Goal: Complete application form: Complete application form

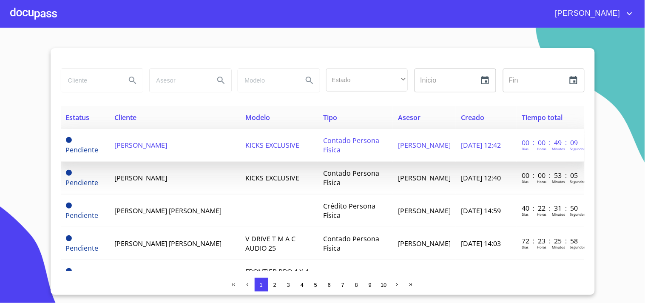
click at [166, 142] on span "[PERSON_NAME]" at bounding box center [140, 144] width 53 height 9
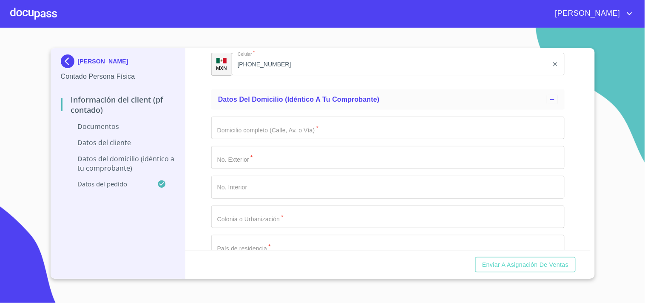
scroll to position [882, 0]
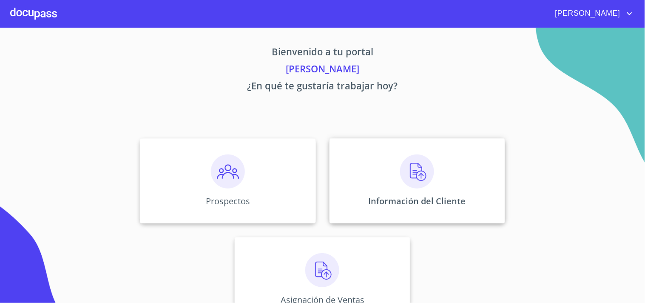
click at [424, 175] on img at bounding box center [417, 171] width 34 height 34
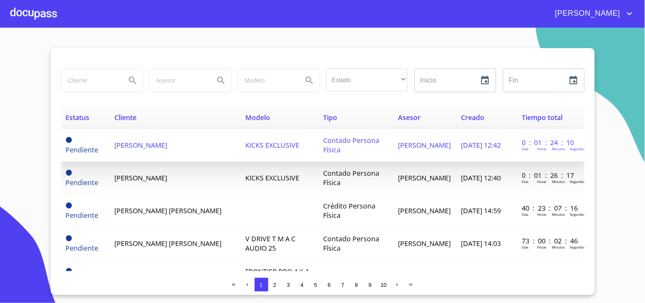
click at [145, 145] on span "[PERSON_NAME]" at bounding box center [140, 144] width 53 height 9
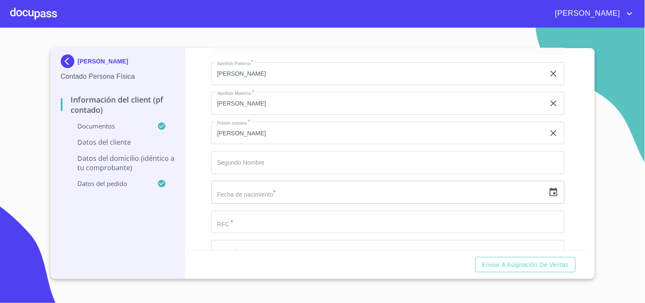
scroll to position [1618, 0]
click at [253, 220] on input "Documento de identificación.   *" at bounding box center [387, 219] width 353 height 23
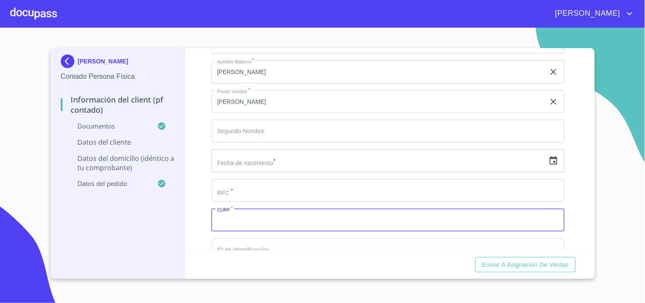
paste input "AEEM830624MJCGSR04"
type input "AEEM830624MJCGSR04"
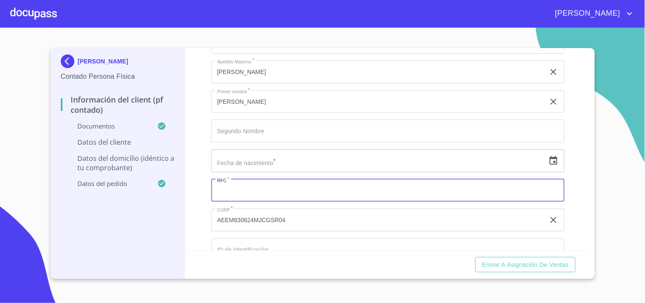
click at [254, 186] on input "Documento de identificación.   *" at bounding box center [387, 190] width 353 height 23
paste input "AEEM830624MJCGSR04"
type input "AEEM830624FT0"
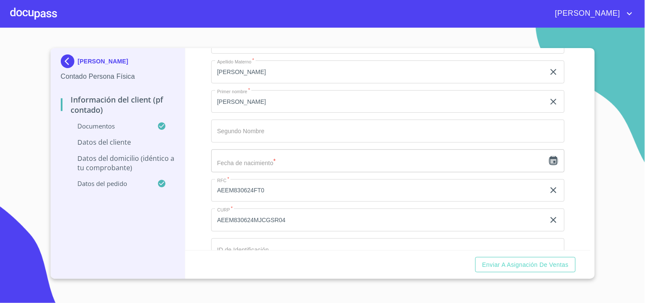
click at [548, 161] on icon "button" at bounding box center [553, 161] width 10 height 10
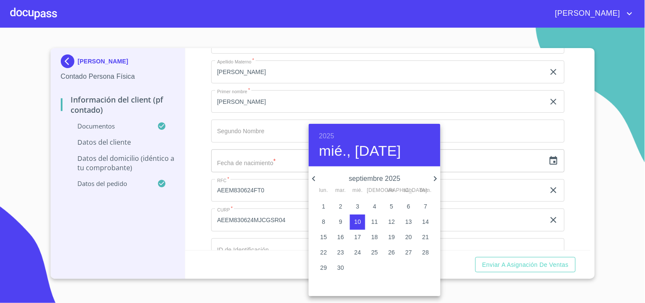
click at [326, 137] on h6 "2025" at bounding box center [326, 136] width 15 height 12
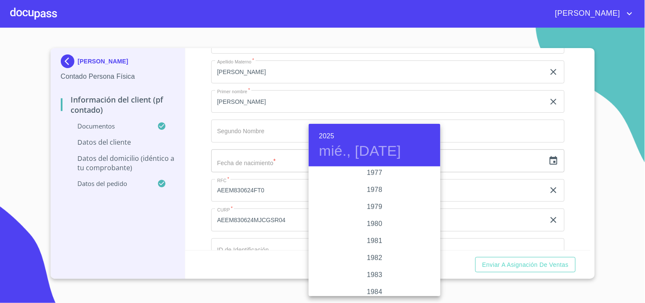
scroll to position [907, 0]
click at [375, 253] on div "1983" at bounding box center [375, 255] width 132 height 17
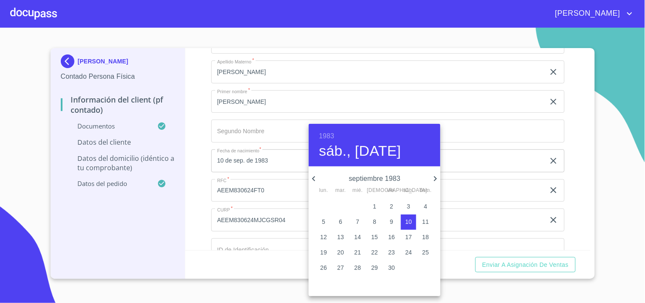
click at [312, 180] on icon "button" at bounding box center [314, 178] width 10 height 10
click at [390, 251] on p "24" at bounding box center [391, 252] width 7 height 9
type input "24 de jun. de 1983"
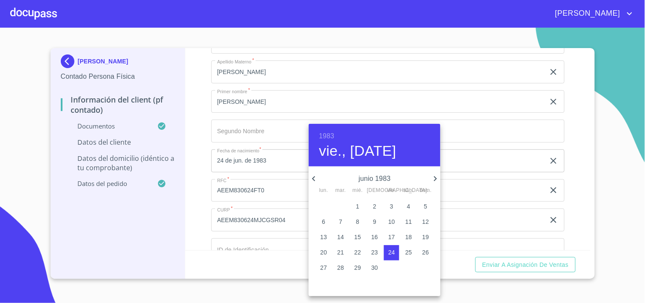
click at [202, 171] on div at bounding box center [322, 151] width 645 height 303
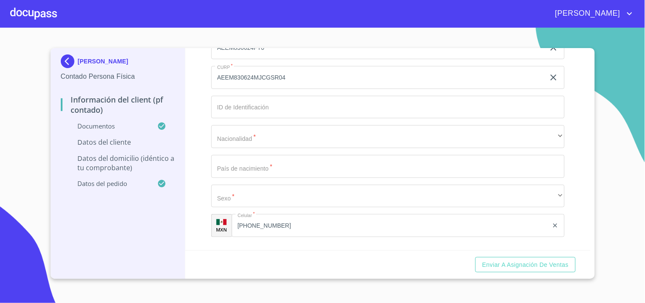
scroll to position [1748, 0]
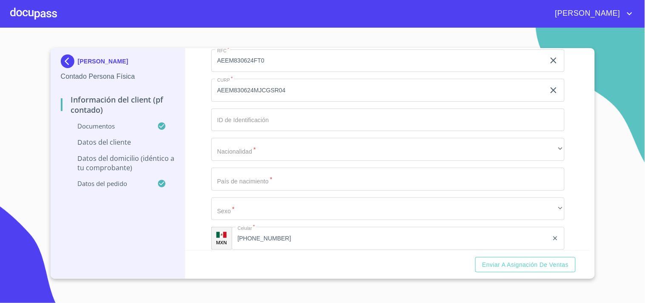
click at [298, 113] on input "Documento de identificación.   *" at bounding box center [387, 119] width 353 height 23
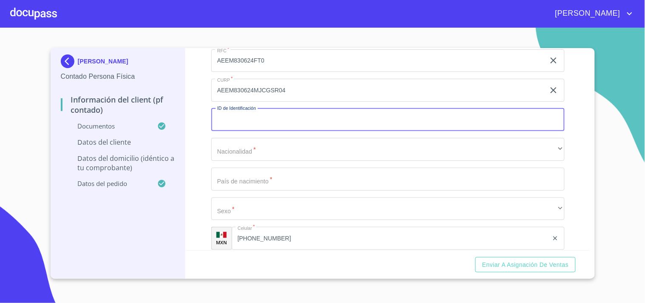
paste input "2693982757"
type input "2693982757"
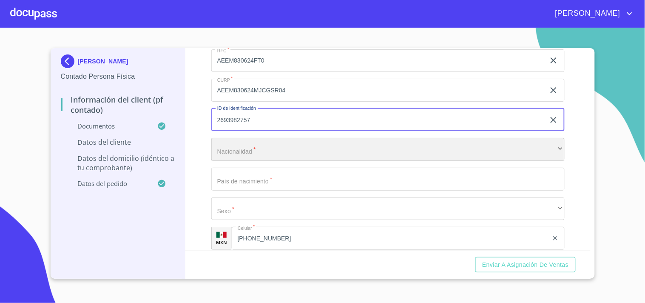
click at [258, 143] on div "​" at bounding box center [387, 149] width 353 height 23
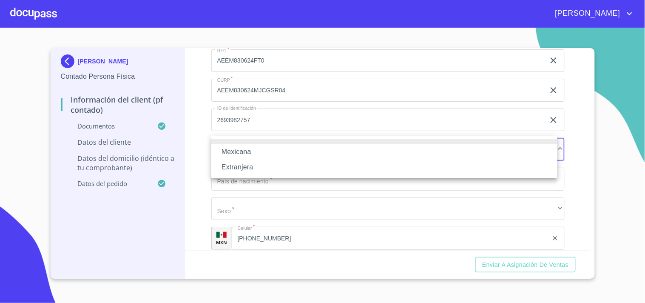
click at [247, 151] on li "Mexicana" at bounding box center [384, 151] width 346 height 15
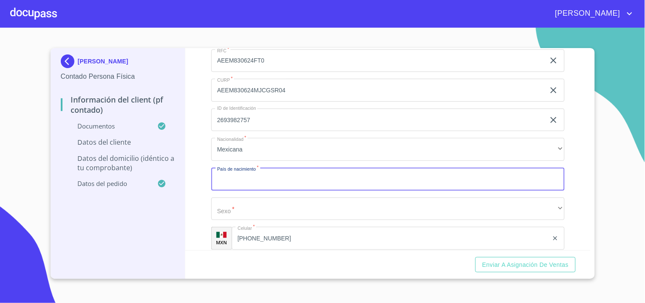
click at [247, 184] on input "Documento de identificación.   *" at bounding box center [387, 178] width 353 height 23
type input "[GEOGRAPHIC_DATA]"
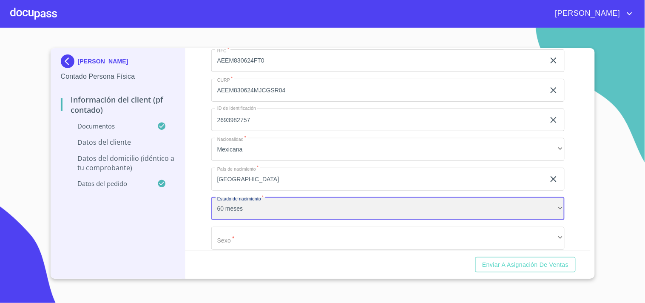
click at [250, 211] on div "60 meses" at bounding box center [387, 208] width 353 height 23
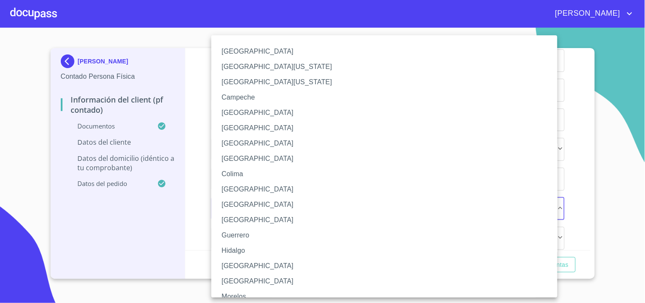
click at [237, 266] on li "[GEOGRAPHIC_DATA]" at bounding box center [387, 265] width 353 height 15
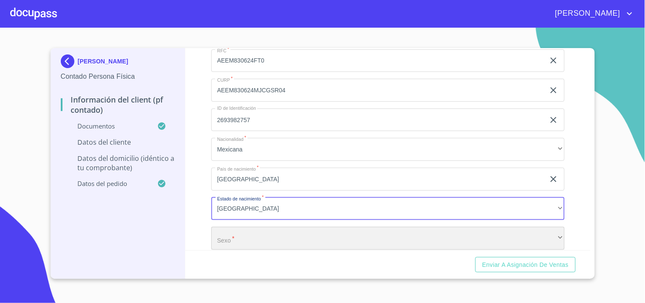
click at [256, 240] on div "​" at bounding box center [387, 238] width 353 height 23
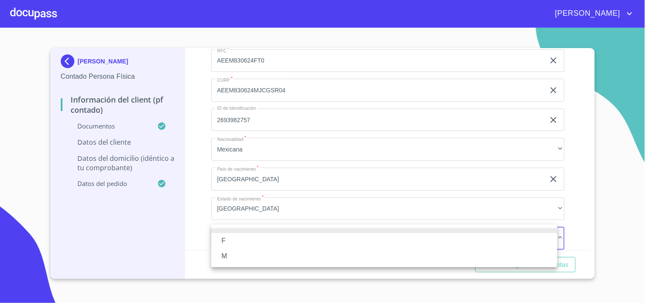
click at [239, 241] on li "F" at bounding box center [384, 240] width 346 height 15
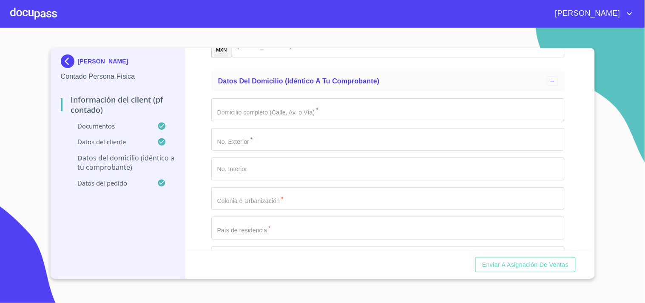
scroll to position [1987, 0]
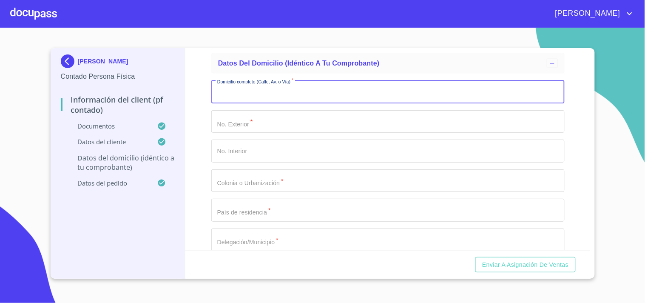
click at [258, 92] on input "Documento de identificación.   *" at bounding box center [387, 91] width 353 height 23
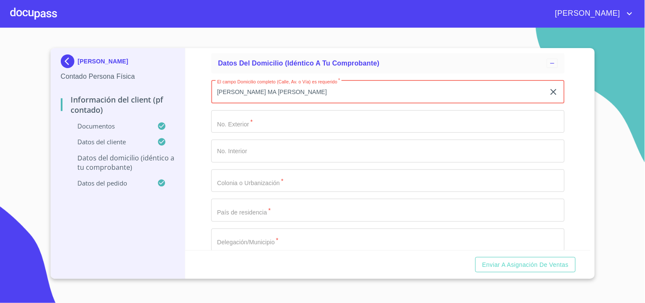
type input "[PERSON_NAME] MA [PERSON_NAME]"
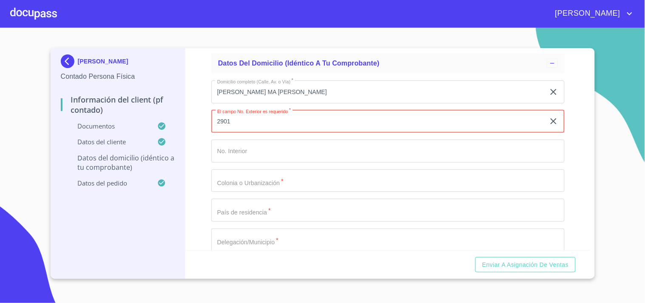
type input "2901"
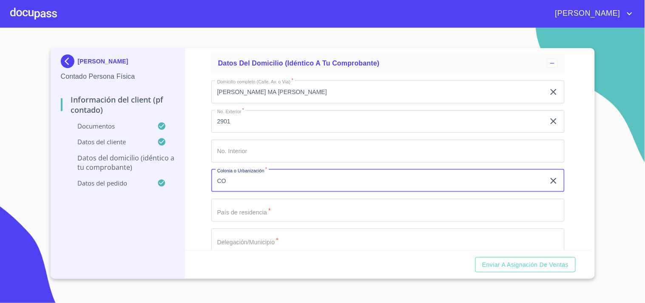
type input "C"
type input "LIBERTAD"
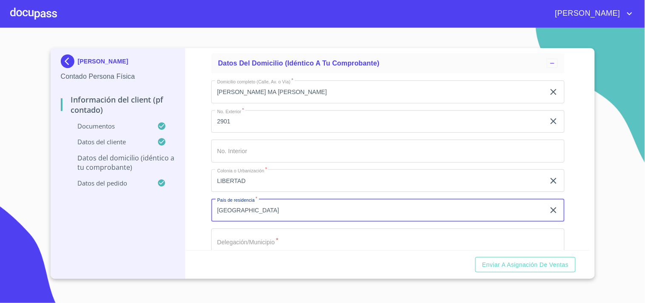
type input "[GEOGRAPHIC_DATA]"
click at [256, 234] on input "Documento de identificación.   *" at bounding box center [387, 239] width 353 height 23
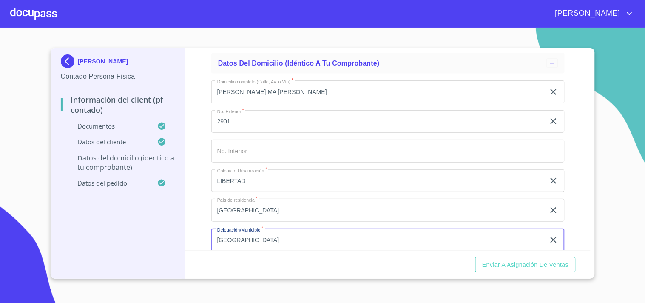
type input "[GEOGRAPHIC_DATA]"
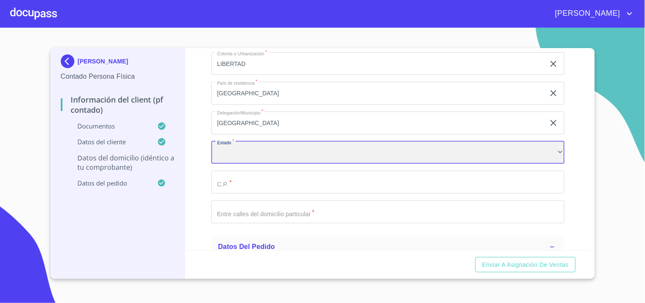
click at [258, 147] on div "​" at bounding box center [387, 152] width 353 height 23
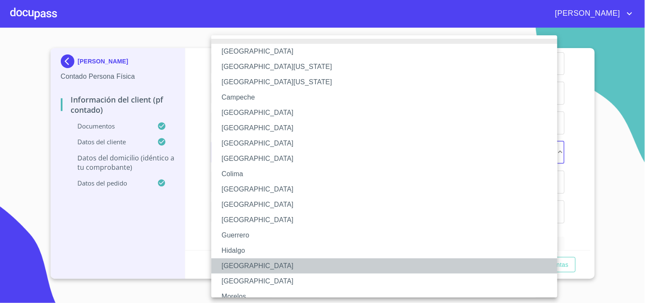
click at [236, 267] on li "[GEOGRAPHIC_DATA]" at bounding box center [387, 265] width 353 height 15
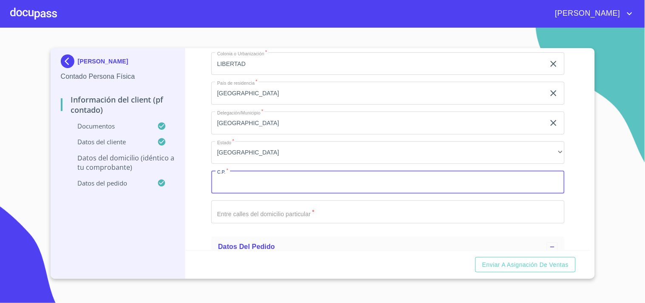
click at [258, 180] on input "Documento de identificación.   *" at bounding box center [387, 181] width 353 height 23
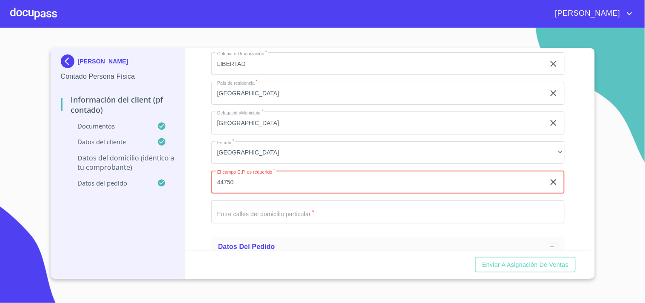
type input "44750"
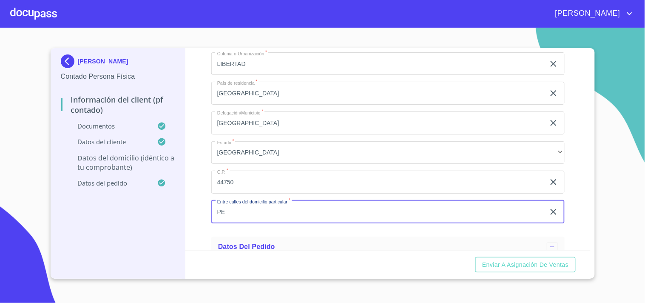
type input "P"
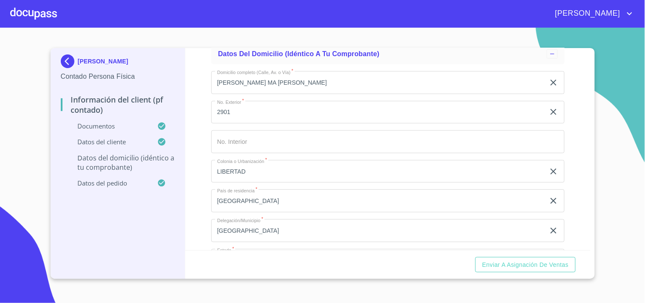
scroll to position [1921, 0]
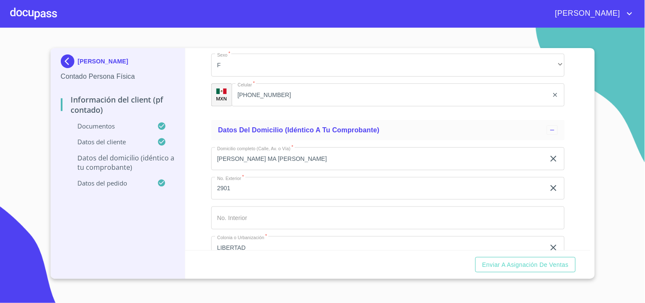
click at [248, 156] on input "[PERSON_NAME] MA [PERSON_NAME]" at bounding box center [378, 158] width 334 height 23
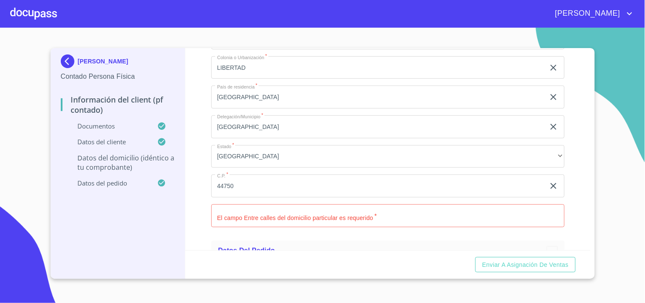
scroll to position [2104, 0]
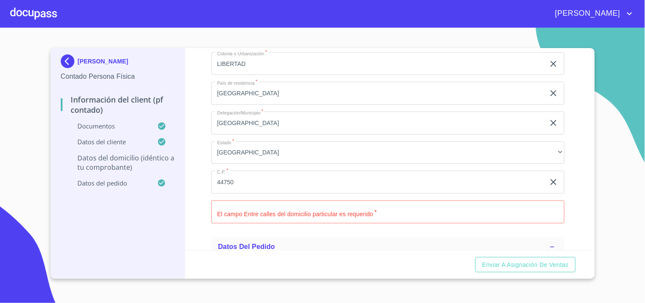
type input "[PERSON_NAME]"
click at [272, 209] on input "Documento de identificación.   *" at bounding box center [387, 211] width 353 height 23
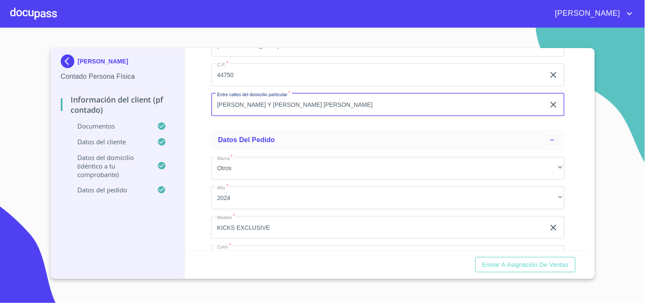
scroll to position [2296, 0]
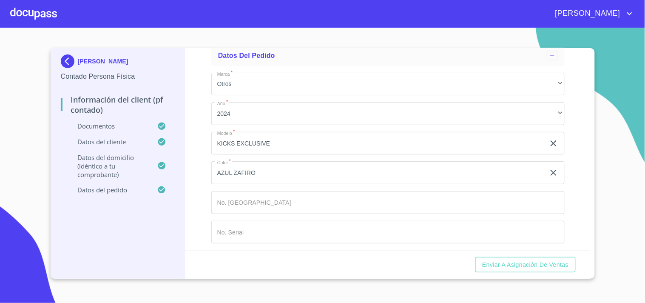
type input "[PERSON_NAME] Y [PERSON_NAME] [PERSON_NAME]"
click at [257, 197] on input "Documento de identificación.   *" at bounding box center [387, 202] width 353 height 23
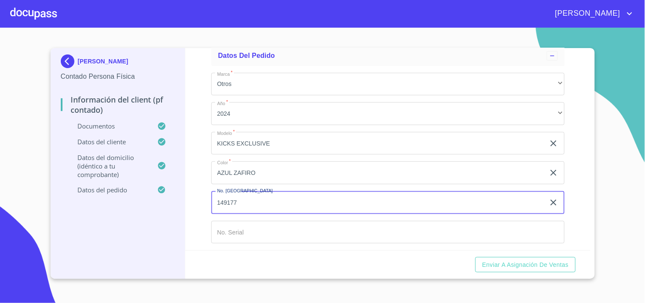
type input "149177"
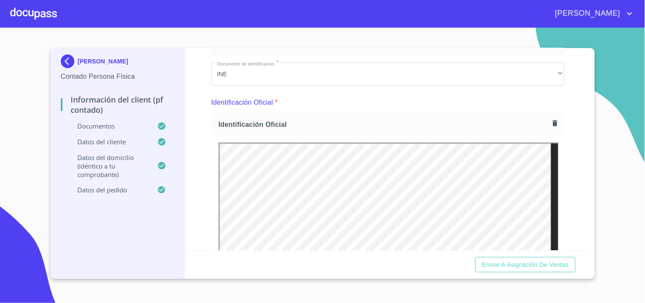
scroll to position [0, 0]
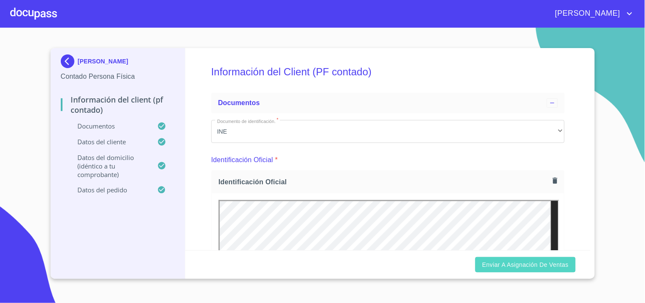
type input "U-509267"
click at [543, 265] on span "Enviar a Asignación de Ventas" at bounding box center [525, 264] width 86 height 11
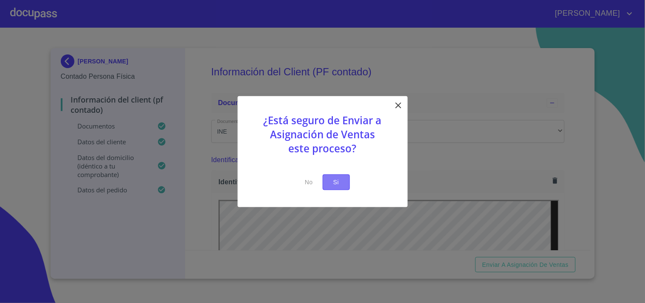
click at [342, 184] on span "Si" at bounding box center [336, 182] width 14 height 11
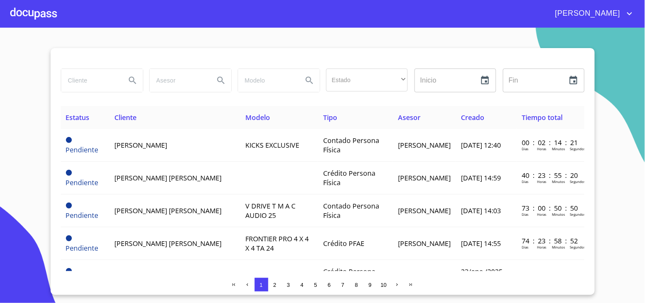
click at [45, 8] on div at bounding box center [33, 13] width 47 height 27
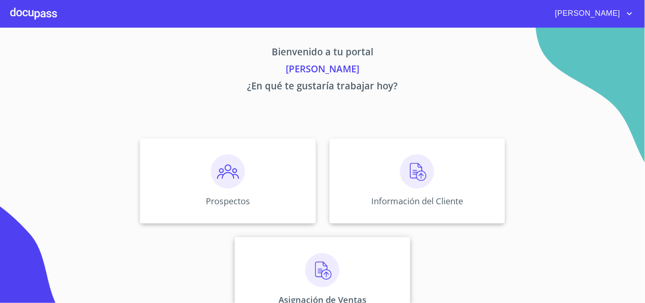
click at [305, 264] on img at bounding box center [322, 270] width 34 height 34
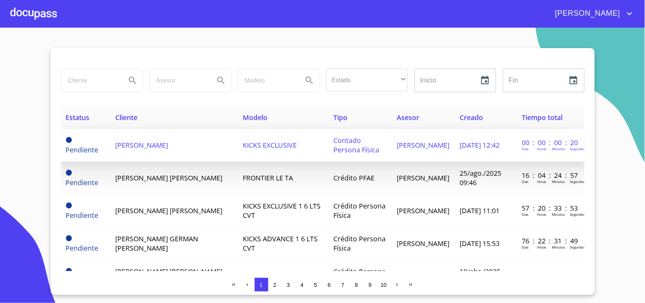
click at [146, 149] on span "[PERSON_NAME]" at bounding box center [141, 144] width 53 height 9
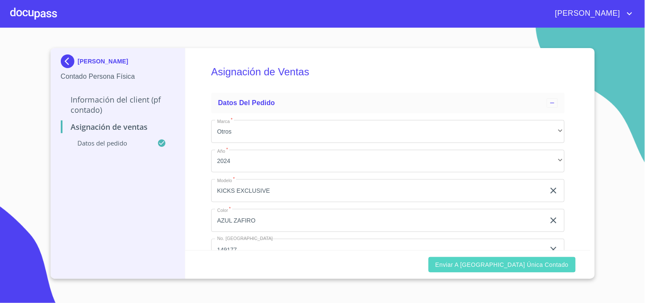
click at [512, 265] on span "Enviar a [GEOGRAPHIC_DATA] única contado" at bounding box center [501, 264] width 133 height 11
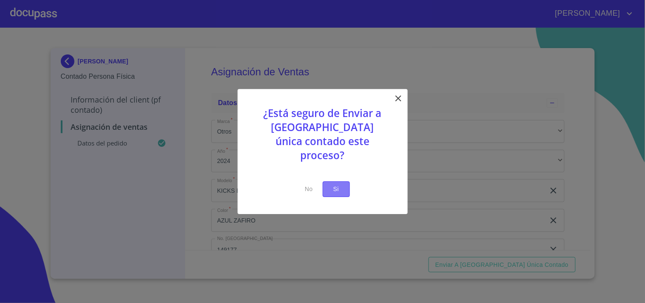
click at [343, 184] on span "Si" at bounding box center [336, 189] width 14 height 11
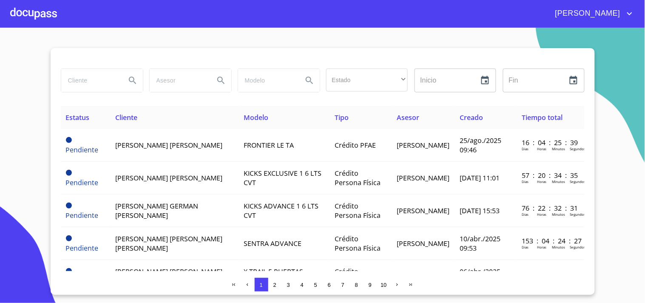
click at [275, 284] on span "2" at bounding box center [274, 284] width 3 height 6
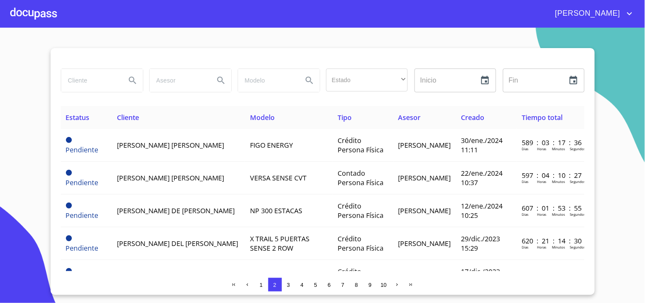
click at [38, 14] on div at bounding box center [33, 13] width 47 height 27
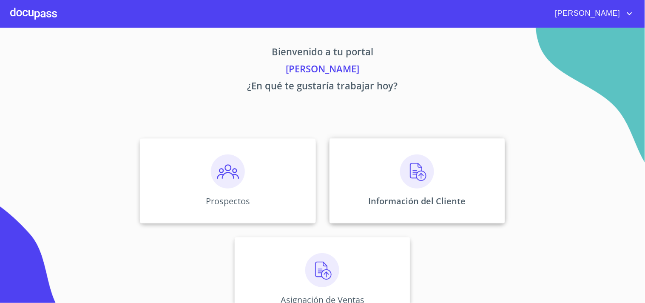
click at [393, 179] on div "Información del Cliente" at bounding box center [417, 180] width 176 height 85
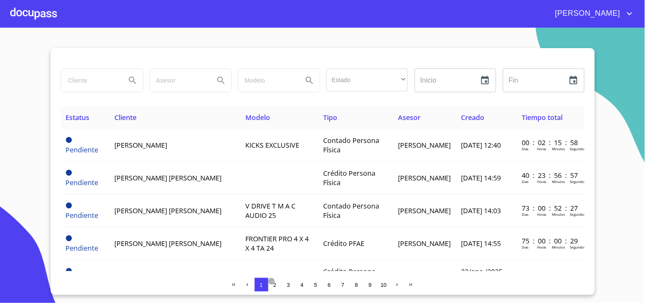
click at [274, 283] on span "2" at bounding box center [274, 284] width 3 height 6
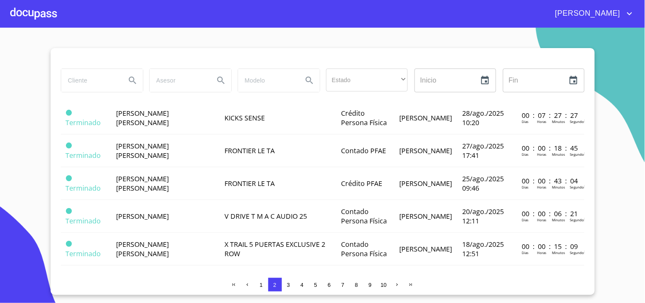
scroll to position [132, 0]
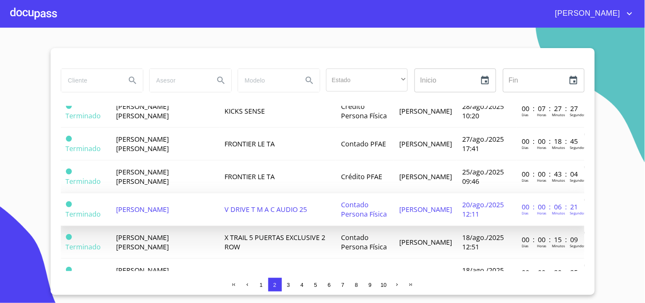
click at [150, 204] on span "[PERSON_NAME]" at bounding box center [142, 208] width 53 height 9
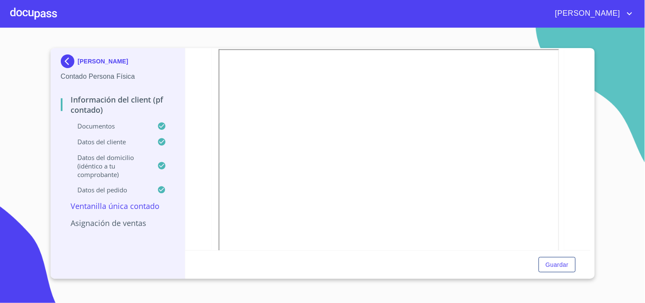
scroll to position [1263, 0]
